Goal: Complete application form

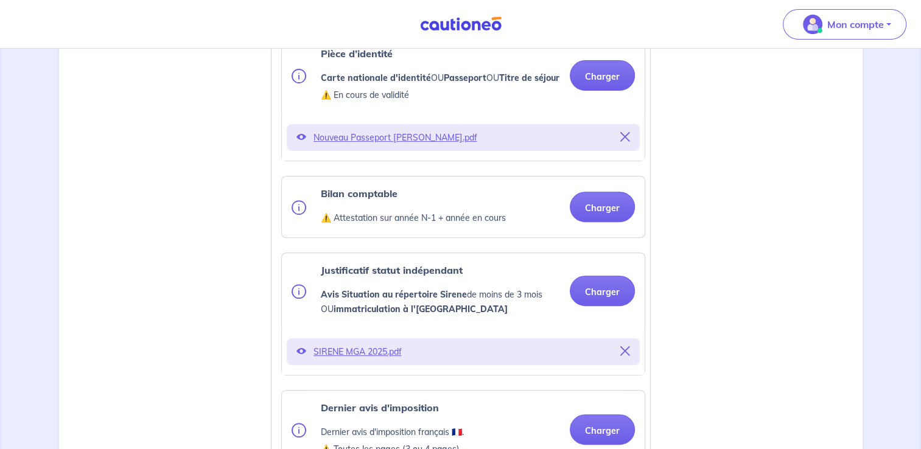
scroll to position [426, 0]
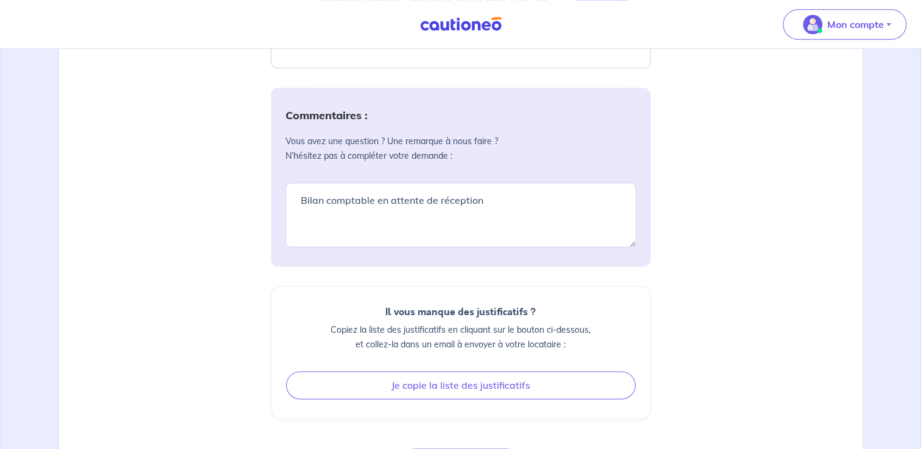
scroll to position [1620, 0]
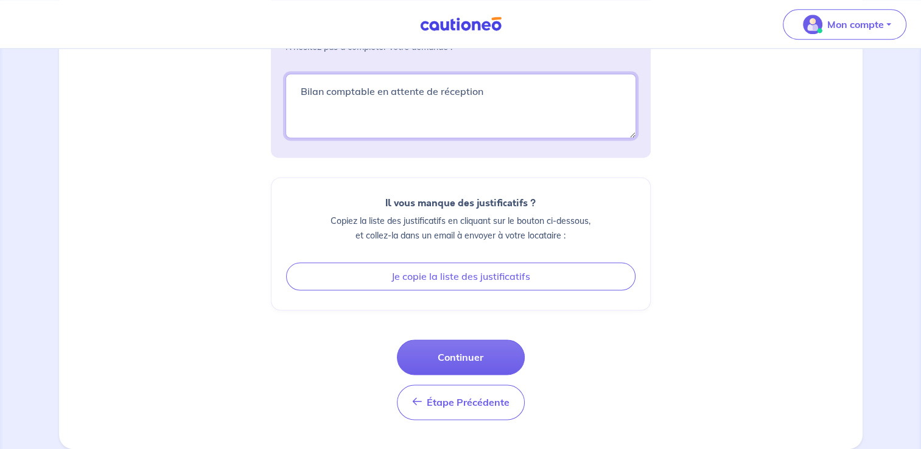
drag, startPoint x: 496, startPoint y: 102, endPoint x: 277, endPoint y: 104, distance: 219.2
click at [278, 104] on div "Commentaires : Vous avez une question ? Une remarque à nous faire ? N’hésitez p…" at bounding box center [461, 68] width 380 height 179
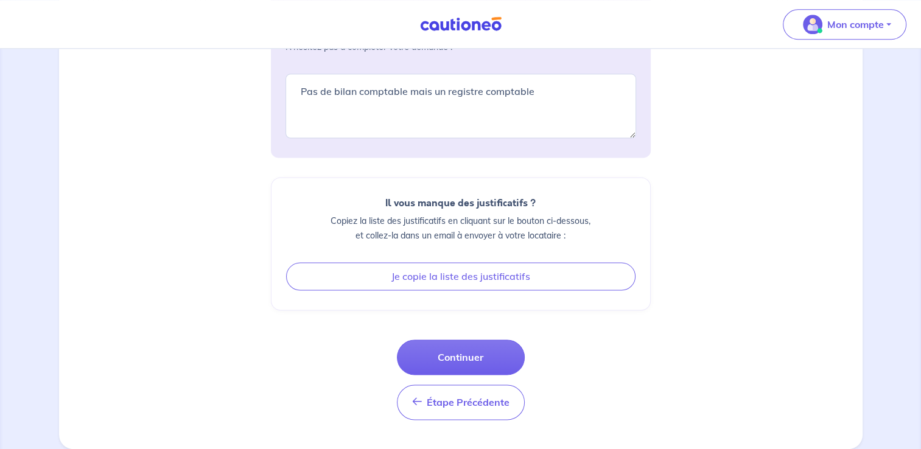
drag, startPoint x: 832, startPoint y: 129, endPoint x: 633, endPoint y: 209, distance: 214.5
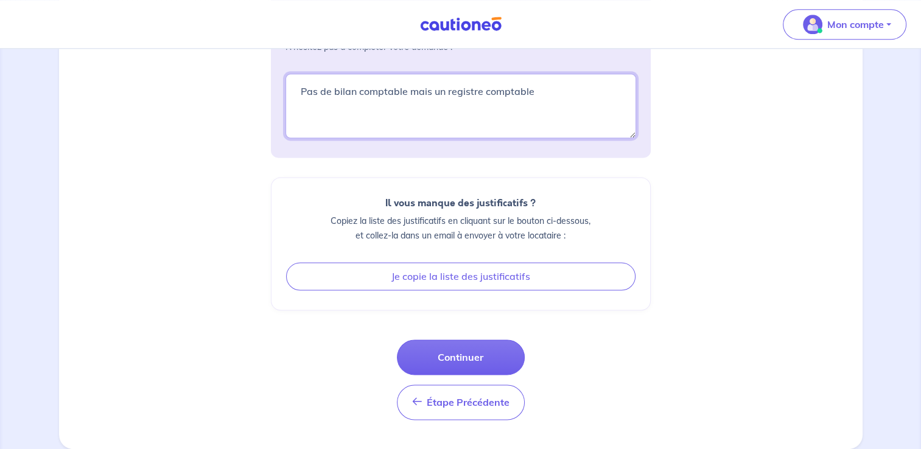
click at [543, 85] on textarea "Pas de bilan comptable mais un registre comptable" at bounding box center [461, 106] width 351 height 65
click at [543, 96] on textarea "Pas de bilan comptable mais un registre comptable" at bounding box center [461, 106] width 351 height 65
paste textarea "statut EI profession libérale, je ne suis pas assujeti au bilan comptable. Je p…"
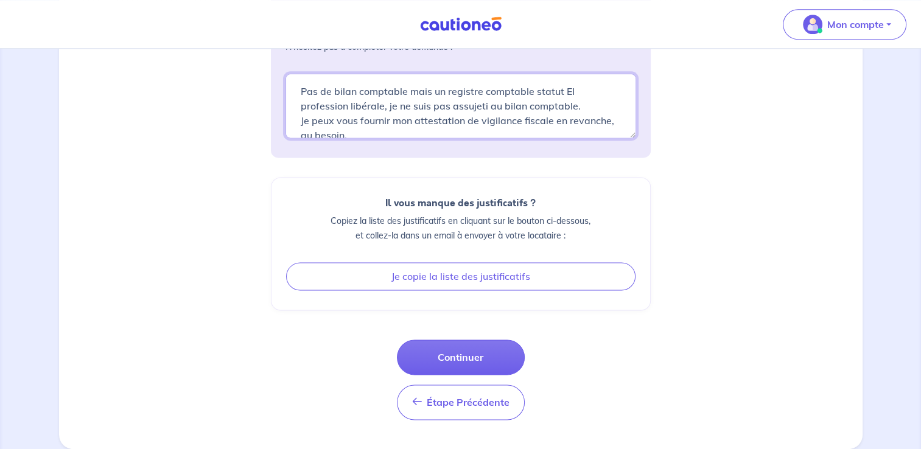
scroll to position [4, 0]
click at [531, 88] on textarea "Pas de bilan comptable mais un registre comptable" at bounding box center [461, 106] width 351 height 65
click at [532, 89] on textarea "Pas de bilan comptable mais un registre comptable" at bounding box center [461, 106] width 351 height 65
click at [383, 103] on textarea "Pas de bilan comptable mais un registre comptable" at bounding box center [461, 106] width 351 height 65
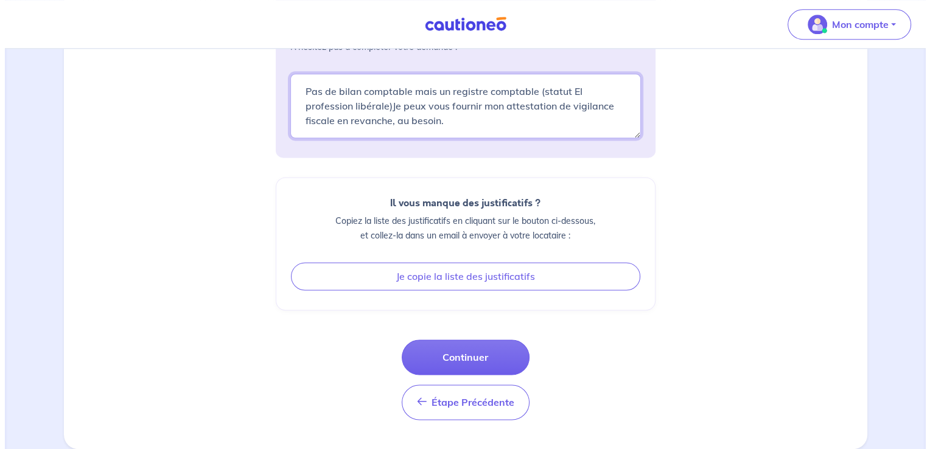
scroll to position [0, 0]
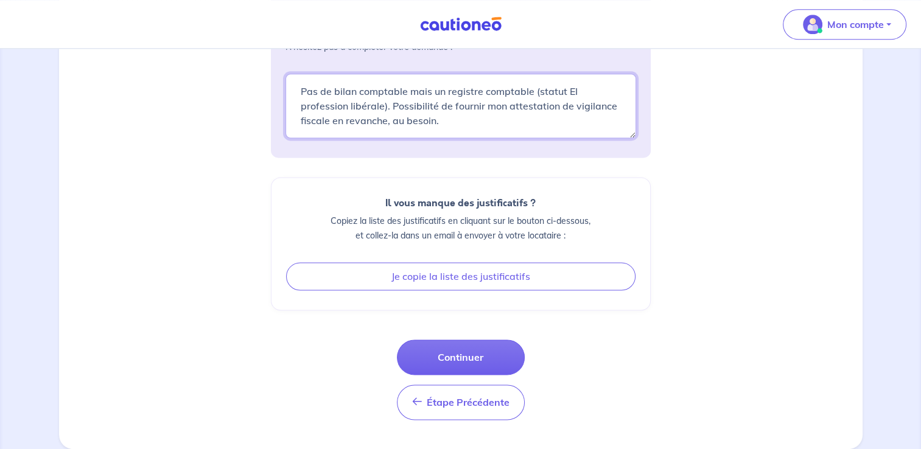
click at [502, 110] on textarea "Pas de bilan comptable mais un registre comptable" at bounding box center [461, 106] width 351 height 65
drag, startPoint x: 446, startPoint y: 129, endPoint x: 331, endPoint y: 123, distance: 114.6
click at [331, 123] on textarea "Pas de bilan comptable mais un registre comptable" at bounding box center [461, 106] width 351 height 65
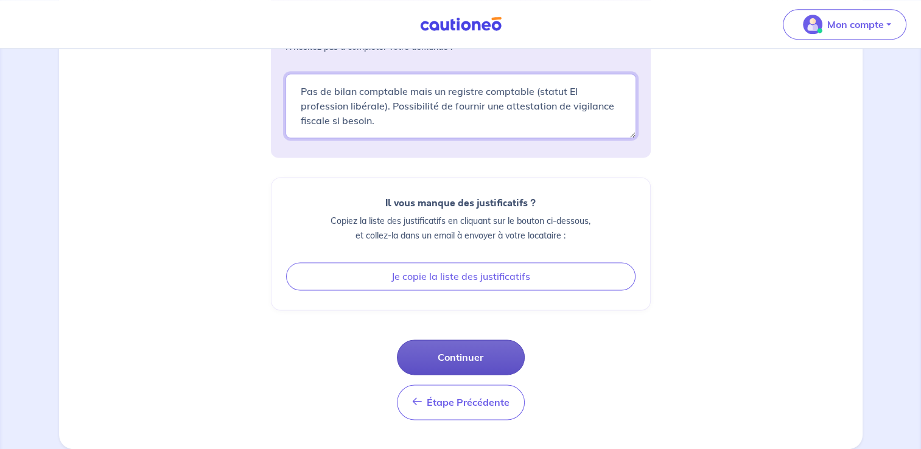
type textarea "Pas de bilan comptable mais un registre comptable (statut EI profession libéral…"
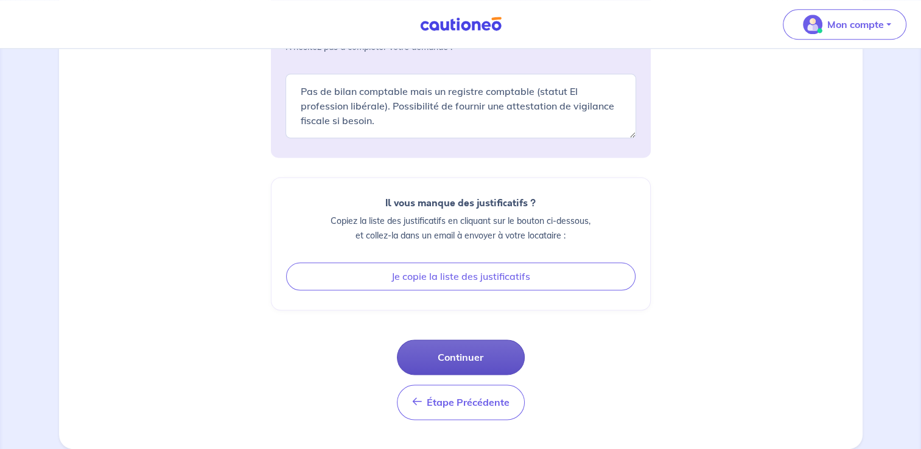
click at [478, 352] on button "Continuer" at bounding box center [461, 357] width 128 height 35
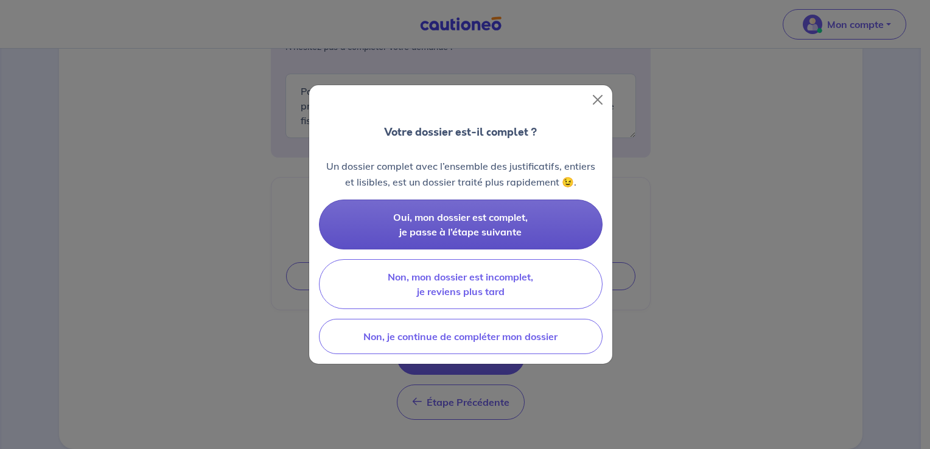
click at [479, 229] on span "Oui, mon dossier est complet, je passe à l’étape suivante" at bounding box center [460, 224] width 135 height 27
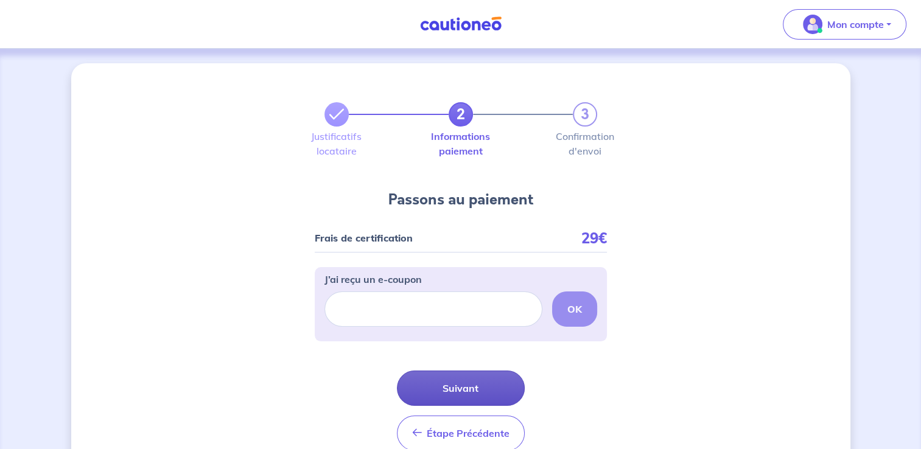
click at [460, 387] on button "Suivant" at bounding box center [461, 388] width 128 height 35
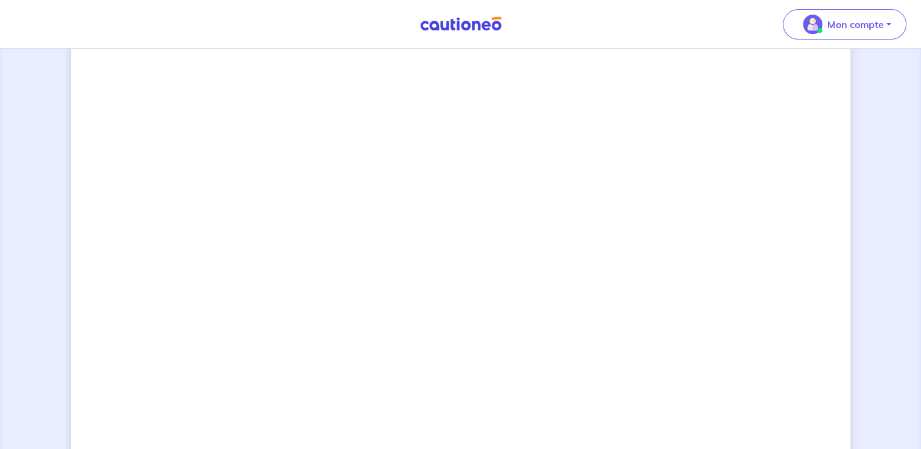
scroll to position [310, 0]
click at [789, 220] on div "2 3 Justificatifs locataire Informations paiement Confirmation d'envoi Passons …" at bounding box center [460, 286] width 779 height 1066
click at [759, 259] on div "2 3 Justificatifs locataire Informations paiement Confirmation d'envoi Passons …" at bounding box center [460, 286] width 779 height 1066
click at [692, 232] on div "2 3 Justificatifs locataire Informations paiement Confirmation d'envoi Passons …" at bounding box center [460, 286] width 779 height 1066
click at [689, 206] on div "2 3 Justificatifs locataire Informations paiement Confirmation d'envoi Passons …" at bounding box center [460, 286] width 779 height 1066
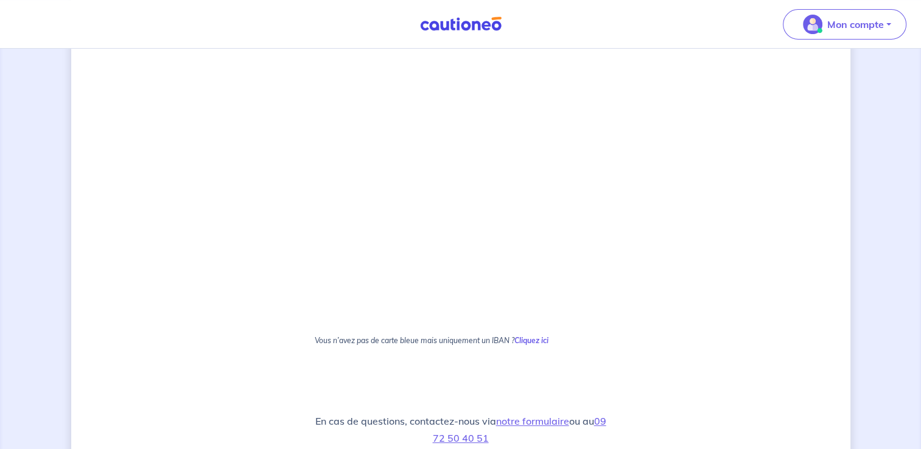
scroll to position [553, 0]
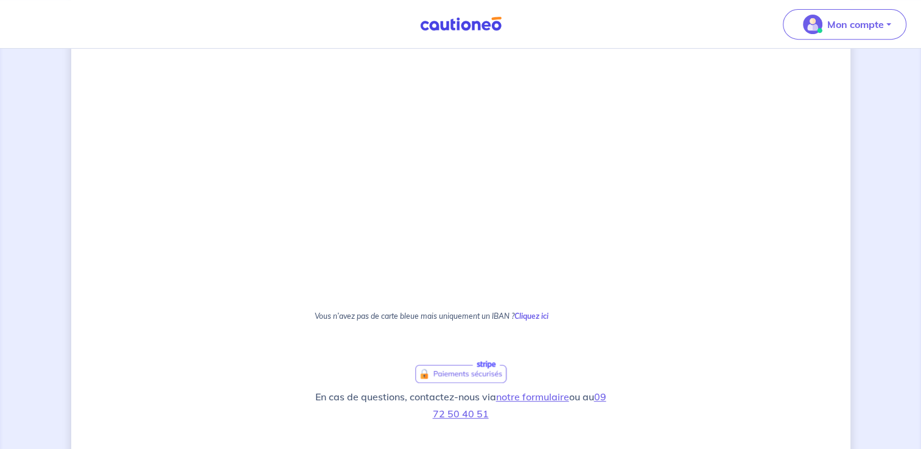
click at [765, 176] on div "2 3 Justificatifs locataire Informations paiement Confirmation d'envoi Passons …" at bounding box center [460, 43] width 779 height 1066
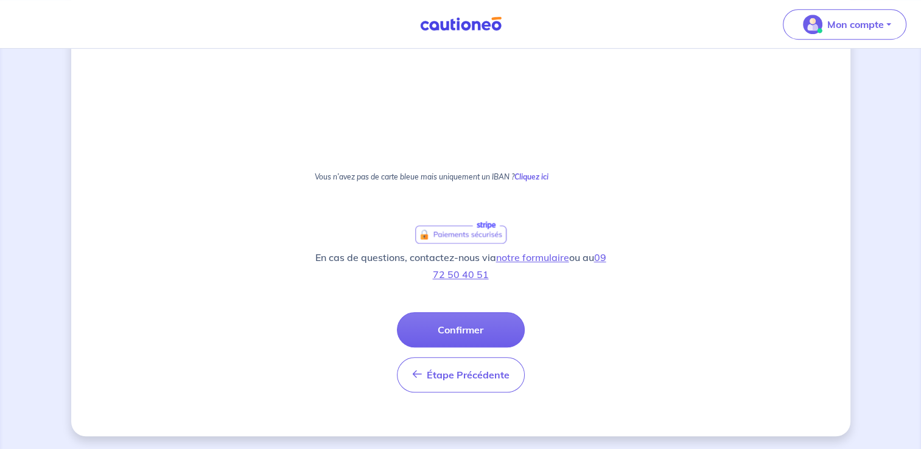
scroll to position [694, 0]
click at [496, 322] on button "Confirmer" at bounding box center [461, 328] width 128 height 35
